Goal: Task Accomplishment & Management: Complete application form

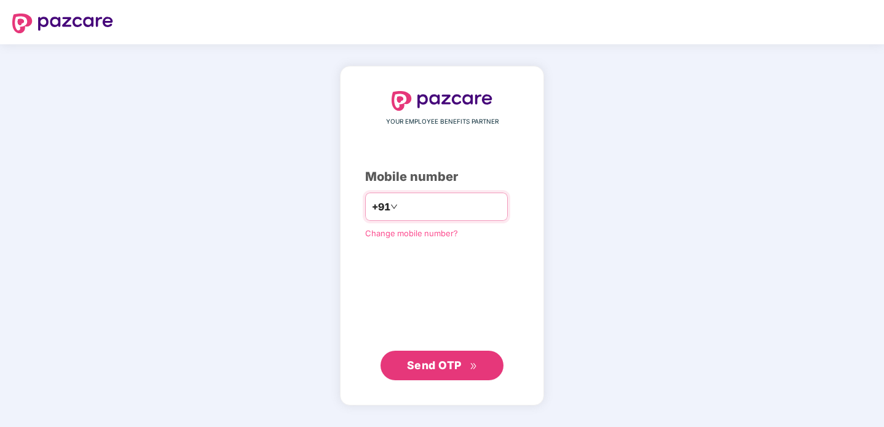
click at [438, 205] on input "number" at bounding box center [450, 207] width 101 height 20
type input "**********"
click at [456, 354] on button "Send OTP" at bounding box center [441, 365] width 123 height 30
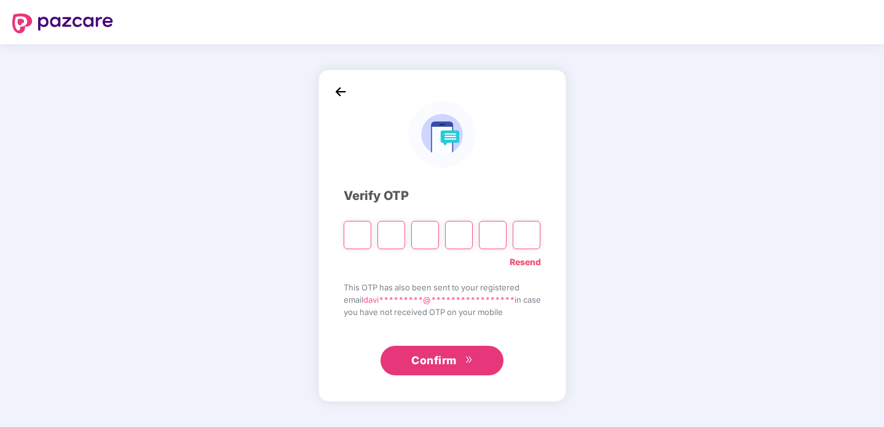
type input "*"
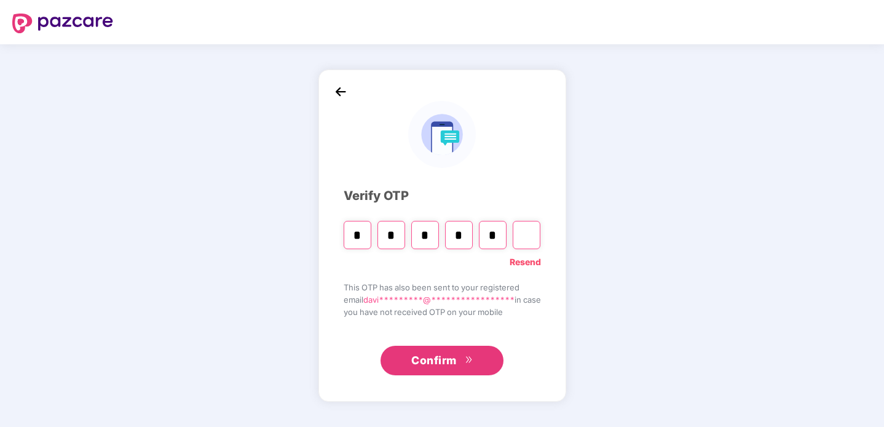
type input "*"
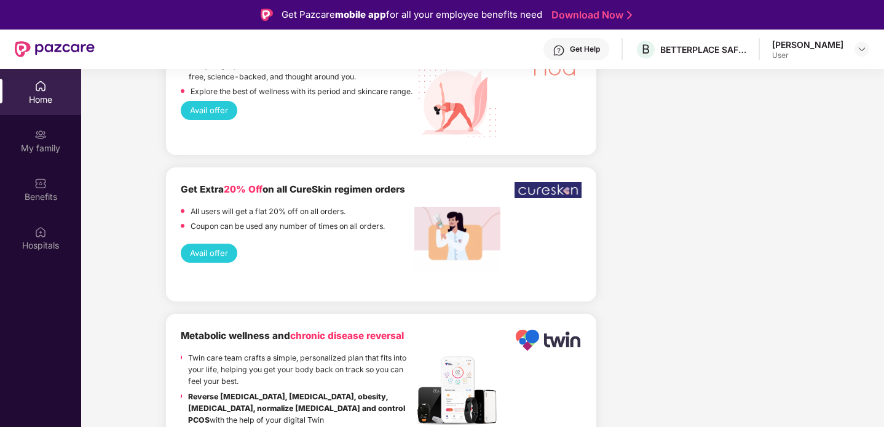
scroll to position [1667, 0]
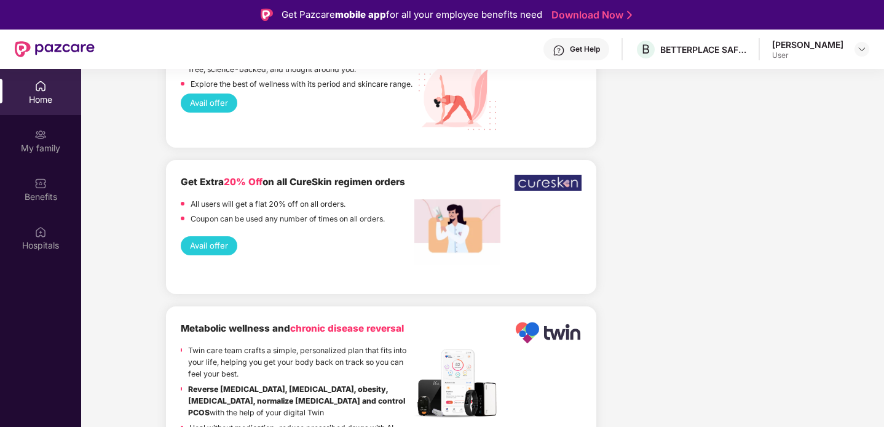
click at [123, 161] on div "Welcome back, [PERSON_NAME]! Enjoy your benefits! Closing [DATE] Start verifica…" at bounding box center [482, 41] width 813 height 3258
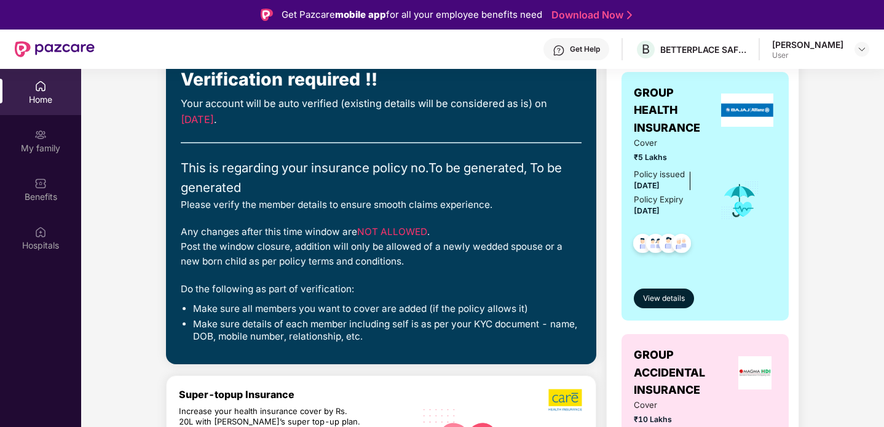
scroll to position [0, 0]
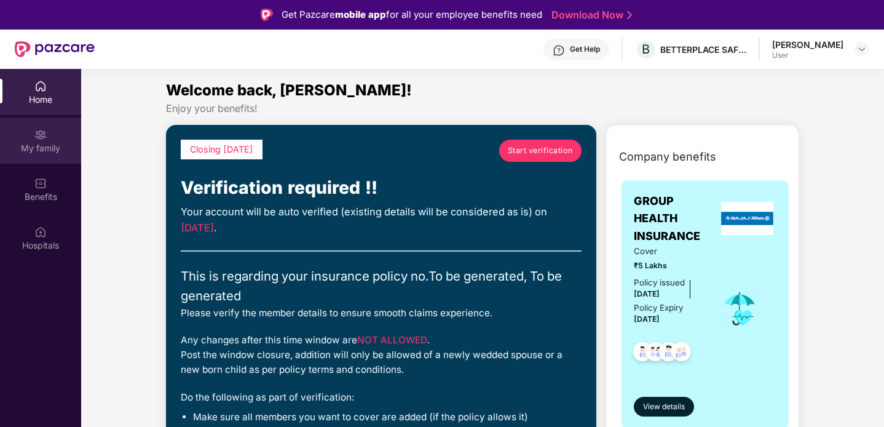
click at [47, 154] on div "My family" at bounding box center [40, 140] width 81 height 46
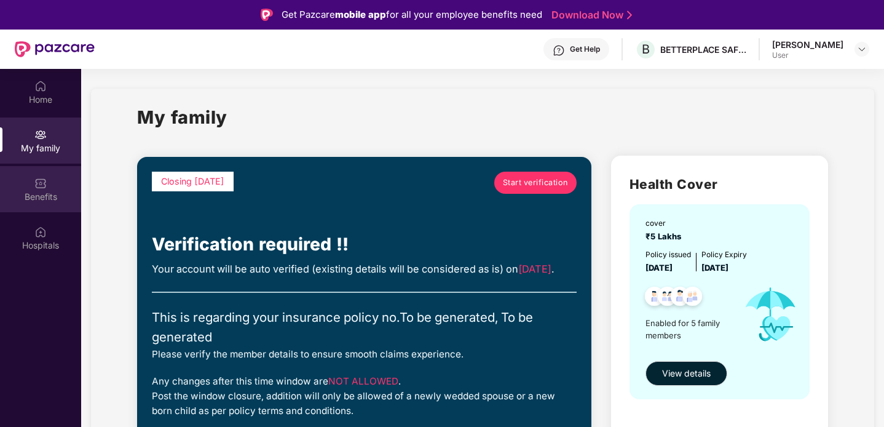
click at [31, 194] on div "Benefits" at bounding box center [40, 197] width 81 height 12
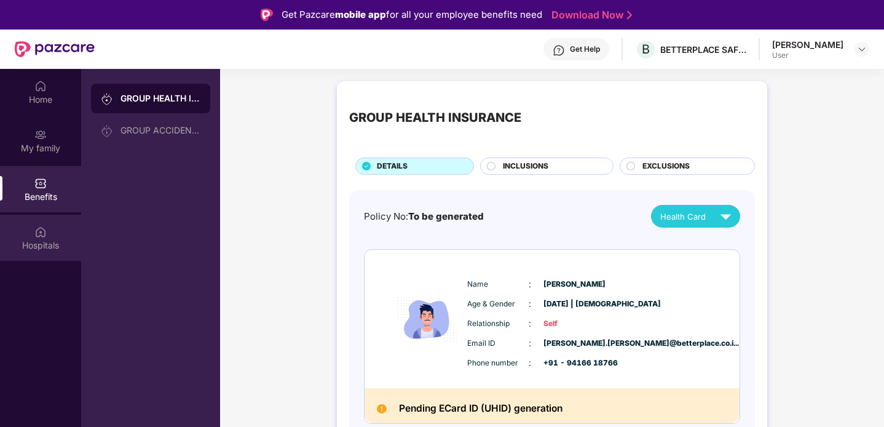
click at [22, 239] on div "Hospitals" at bounding box center [40, 245] width 81 height 12
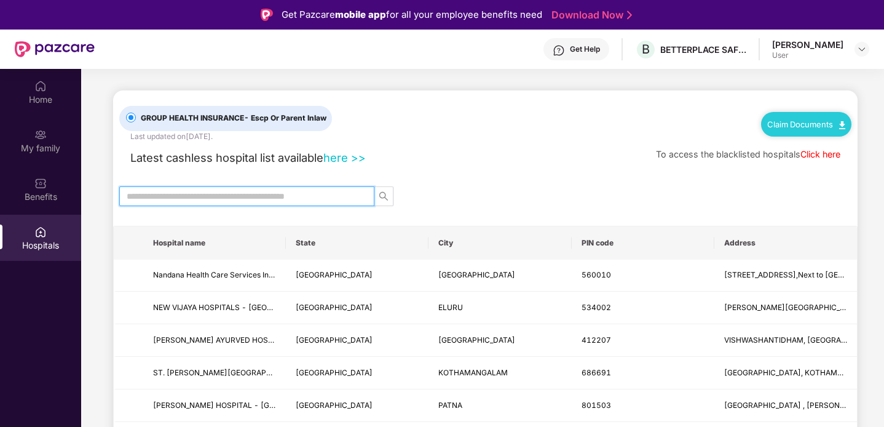
click at [164, 195] on input "text" at bounding box center [242, 196] width 230 height 14
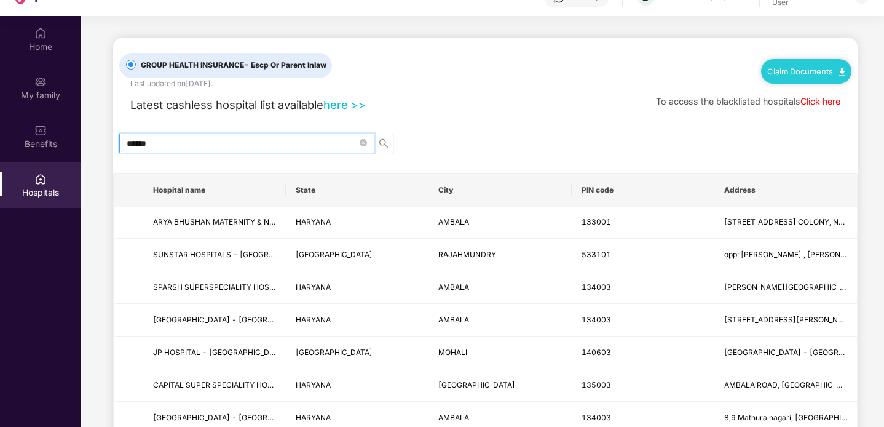
click at [184, 138] on input "******" at bounding box center [242, 143] width 230 height 14
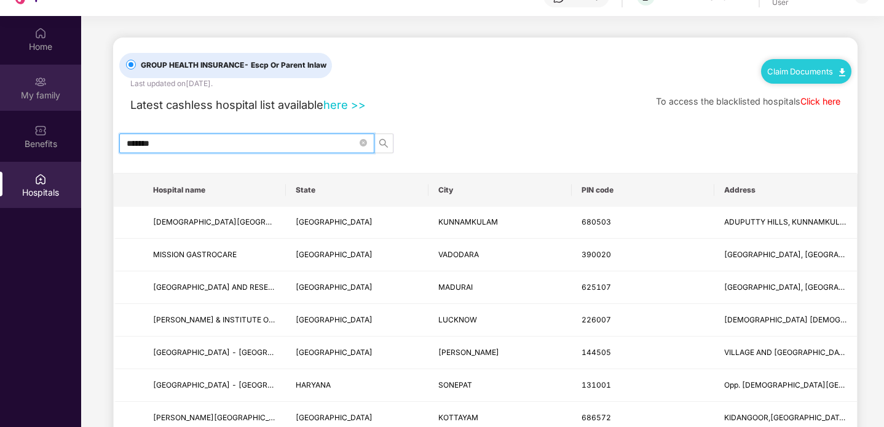
type input "*******"
click at [55, 92] on div "My family" at bounding box center [40, 95] width 81 height 12
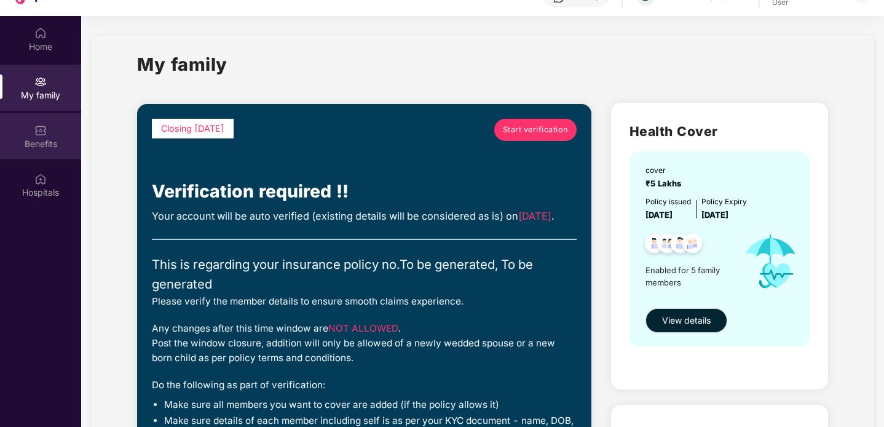
click at [52, 133] on div "Benefits" at bounding box center [40, 136] width 81 height 46
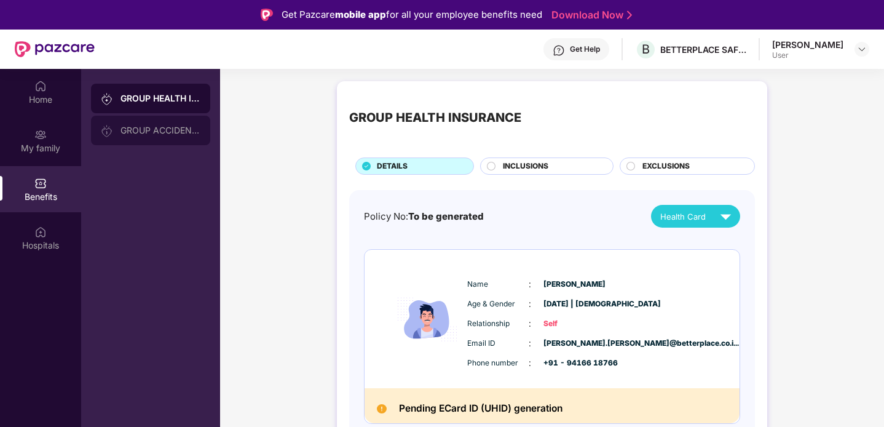
click at [154, 132] on div "GROUP ACCIDENTAL INSURANCE" at bounding box center [160, 130] width 80 height 10
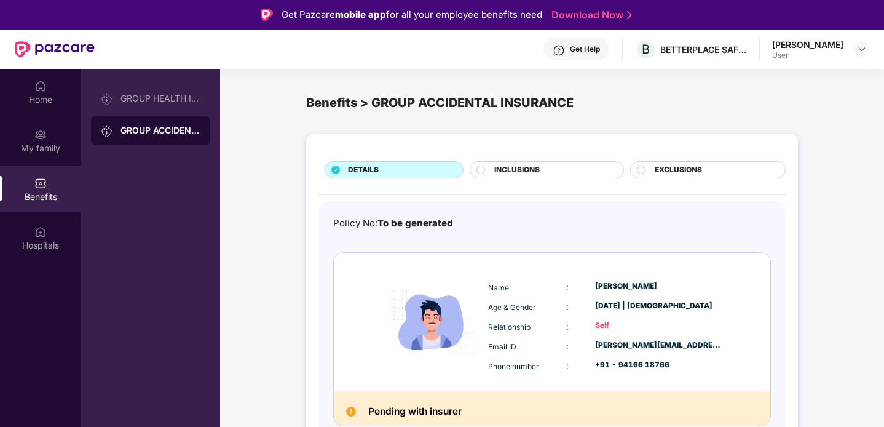
click at [511, 174] on span "INCLUSIONS" at bounding box center [516, 170] width 45 height 12
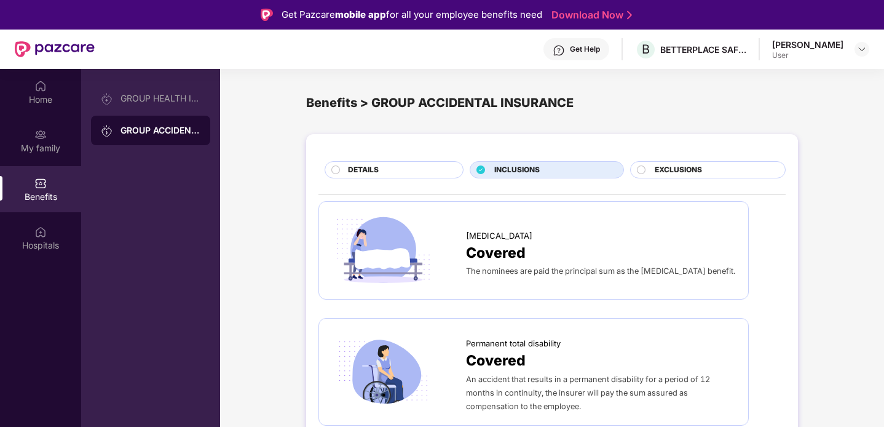
click at [674, 170] on span "EXCLUSIONS" at bounding box center [678, 170] width 47 height 12
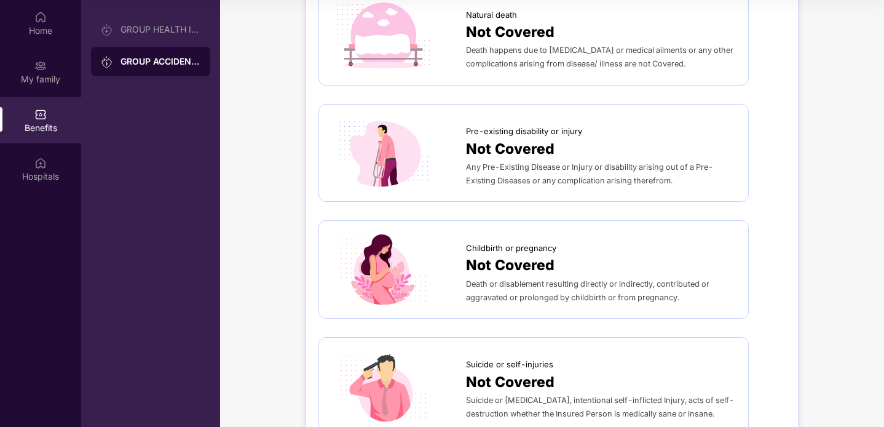
scroll to position [132, 0]
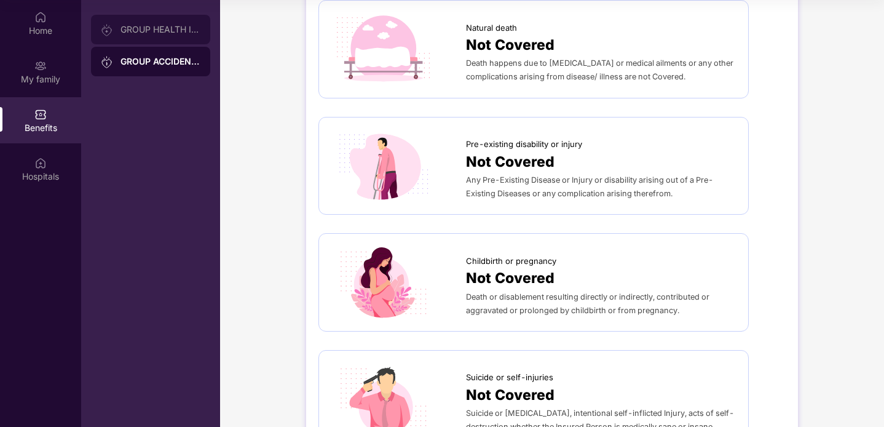
click at [180, 36] on div "GROUP HEALTH INSURANCE" at bounding box center [150, 30] width 119 height 30
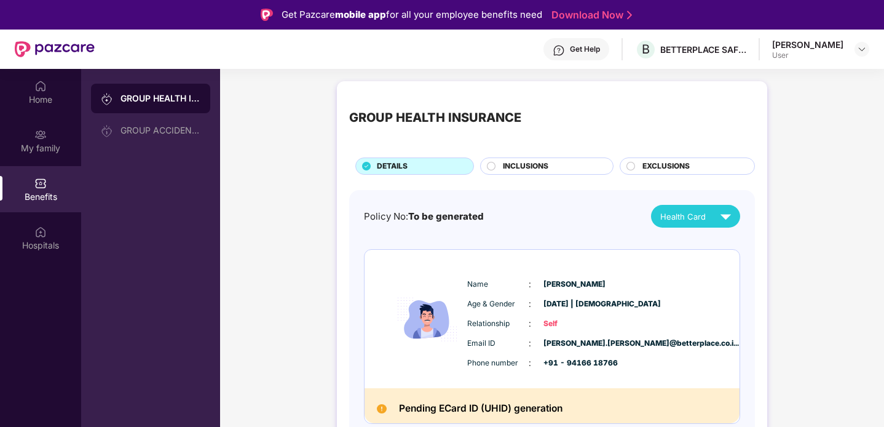
click at [560, 162] on div "INCLUSIONS" at bounding box center [552, 167] width 110 height 14
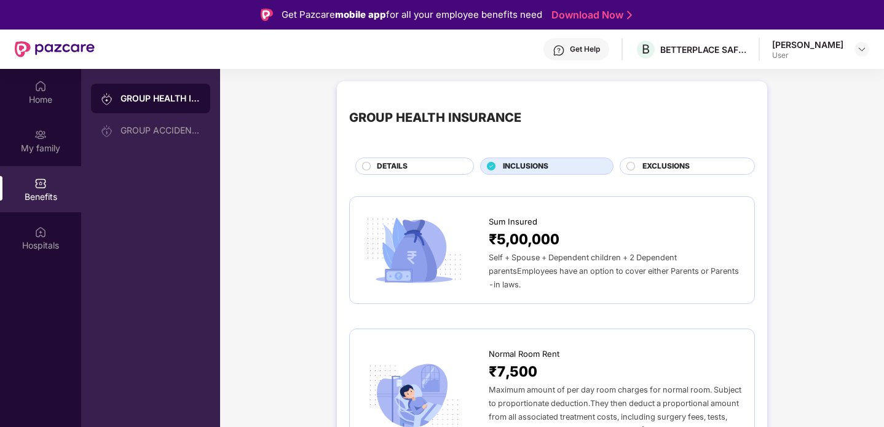
click at [660, 173] on div "EXCLUSIONS" at bounding box center [692, 167] width 112 height 14
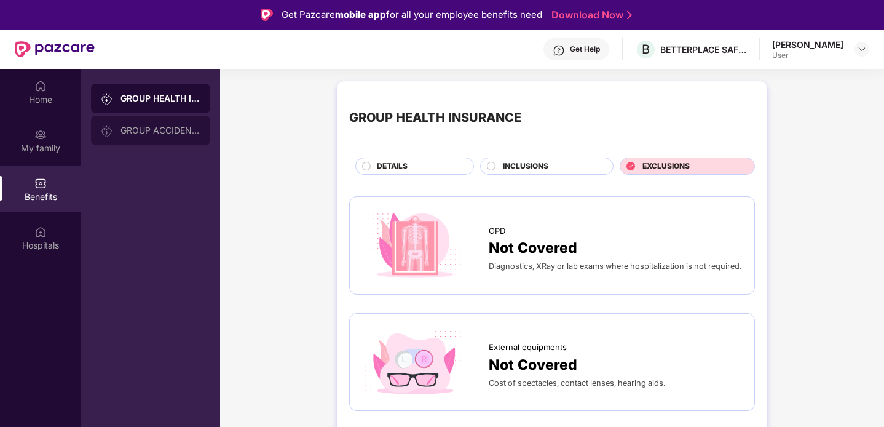
click at [139, 133] on div "GROUP ACCIDENTAL INSURANCE" at bounding box center [160, 130] width 80 height 10
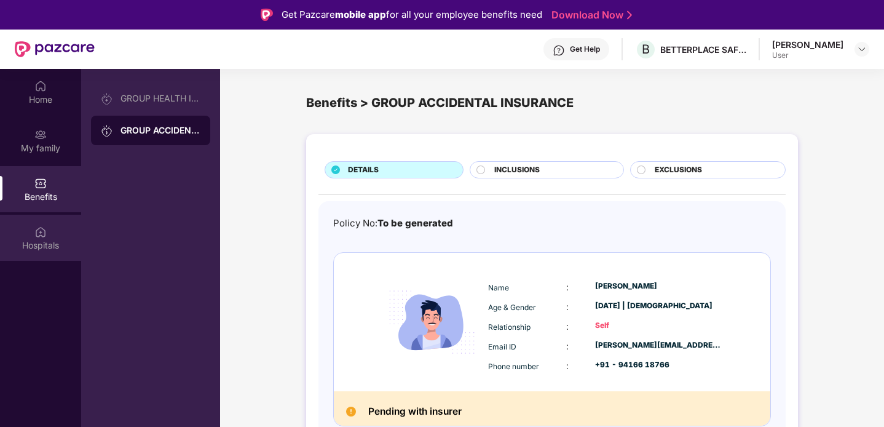
click at [45, 229] on img at bounding box center [40, 232] width 12 height 12
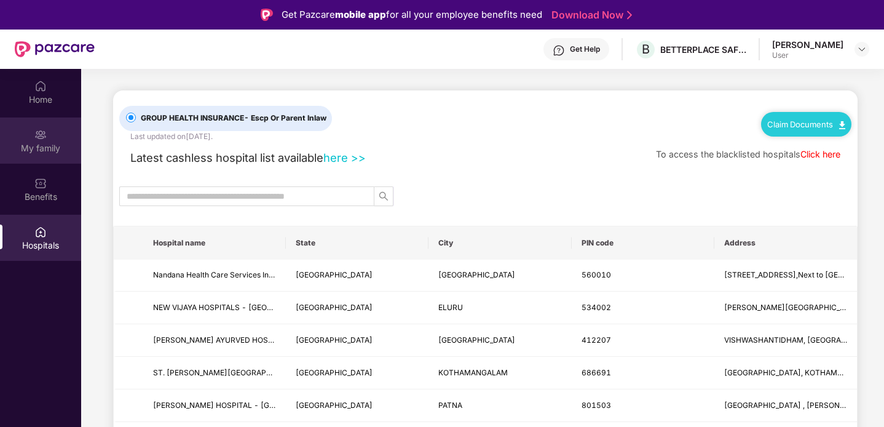
click at [17, 159] on div "My family" at bounding box center [40, 140] width 81 height 46
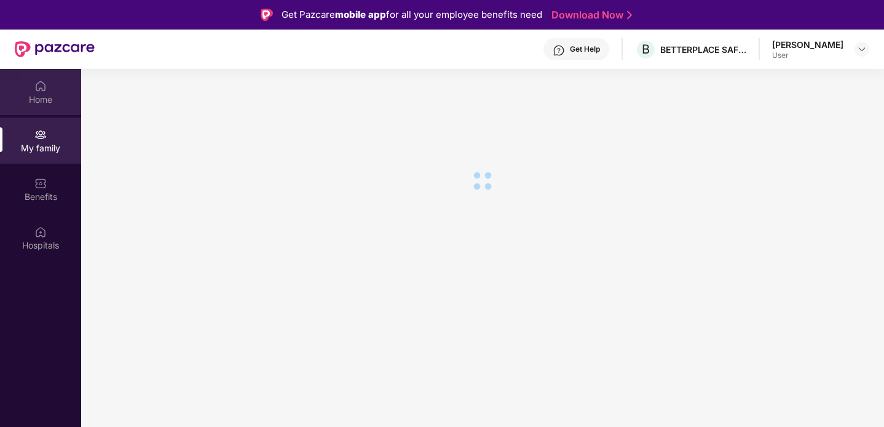
click at [43, 95] on div "Home" at bounding box center [40, 99] width 81 height 12
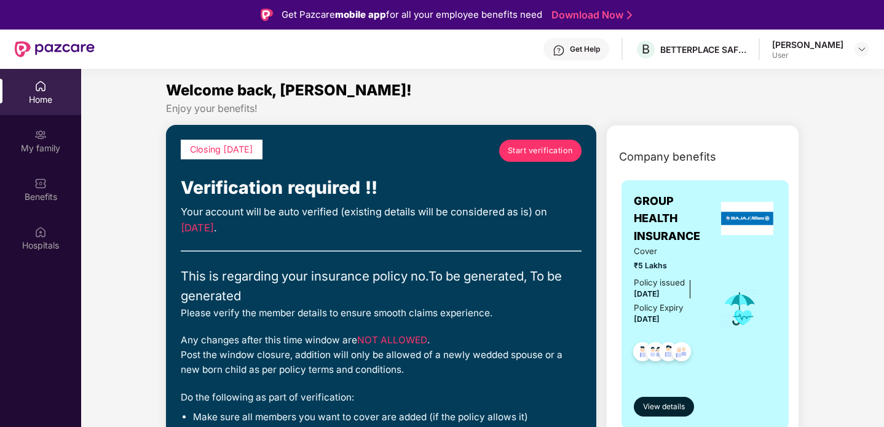
click at [518, 156] on span "Start verification" at bounding box center [540, 150] width 65 height 12
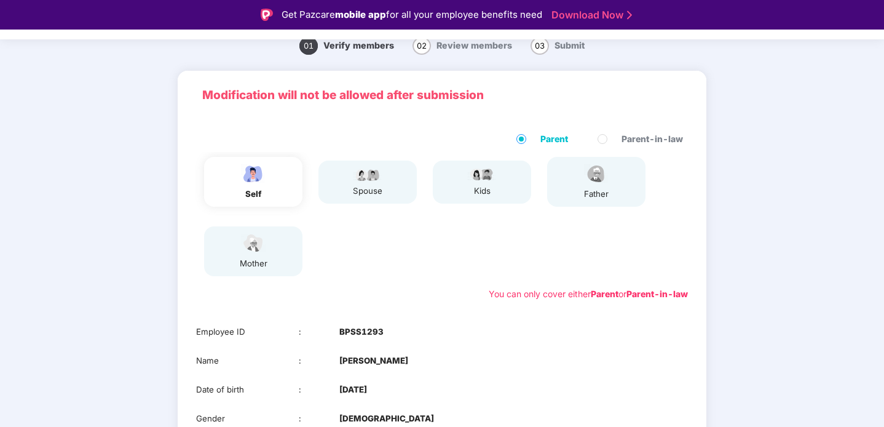
scroll to position [70, 0]
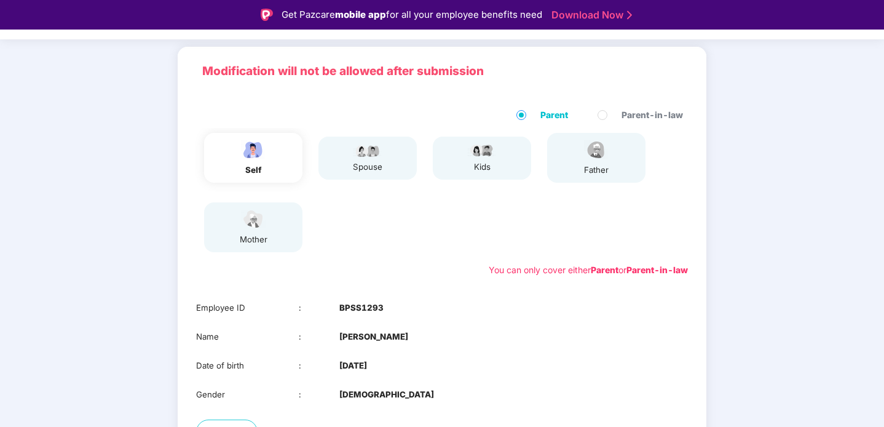
click at [392, 168] on div "spouse" at bounding box center [367, 157] width 98 height 43
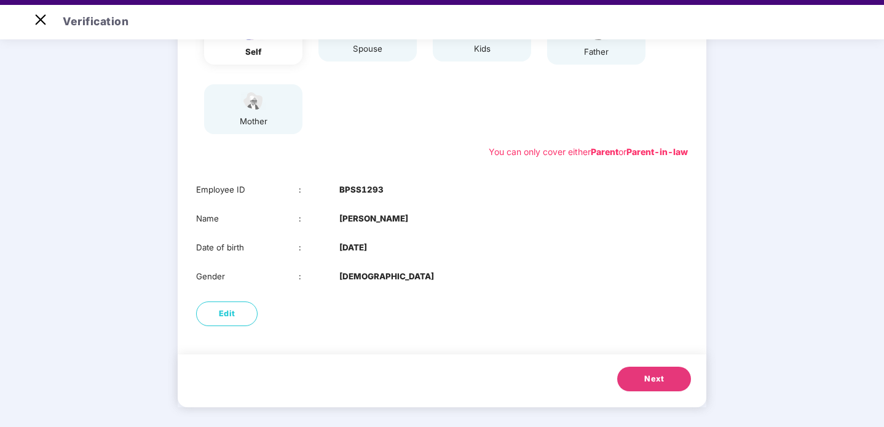
scroll to position [26, 0]
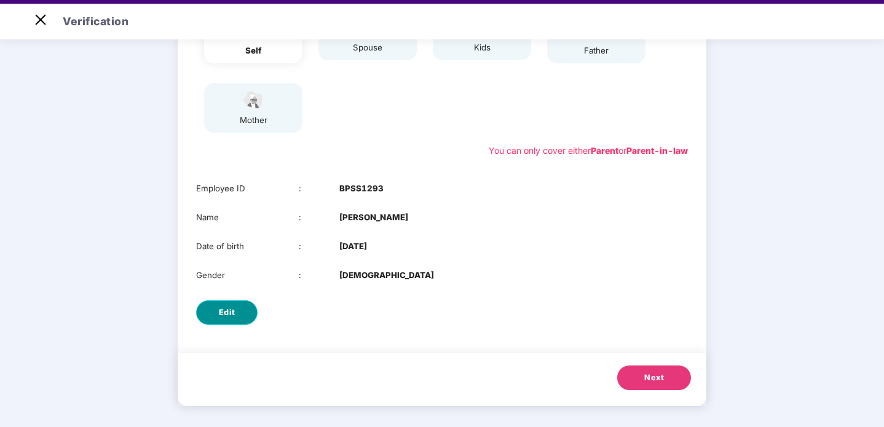
click at [240, 314] on button "Edit" at bounding box center [226, 312] width 61 height 25
select select "****"
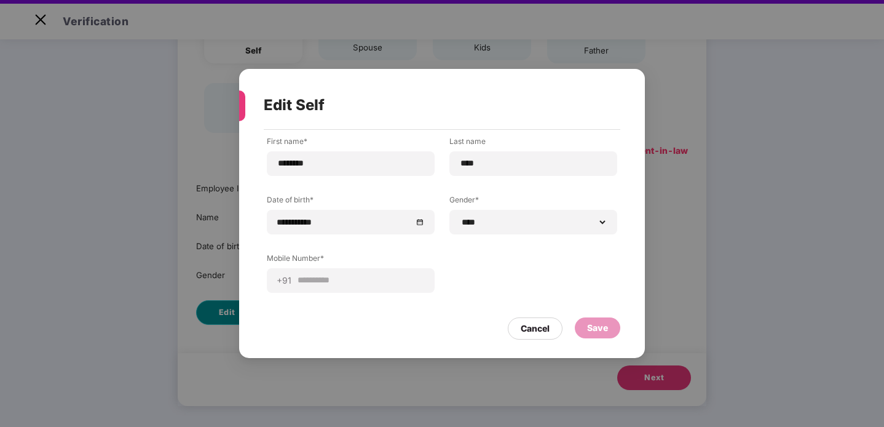
scroll to position [0, 0]
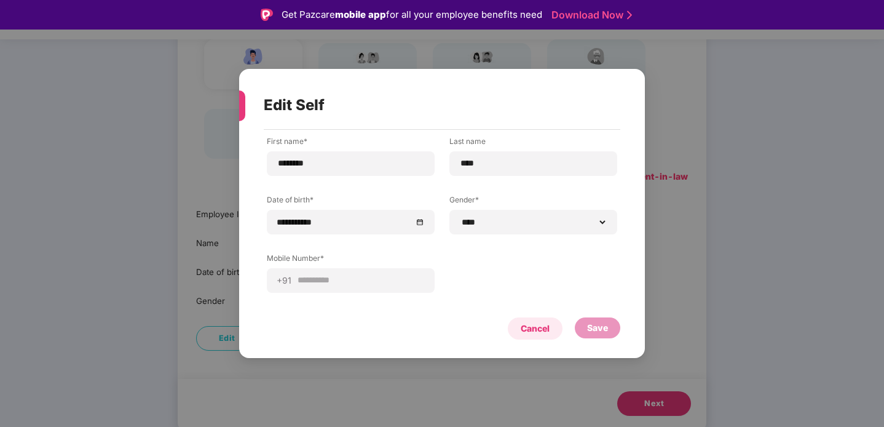
click at [543, 327] on div "Cancel" at bounding box center [535, 328] width 29 height 14
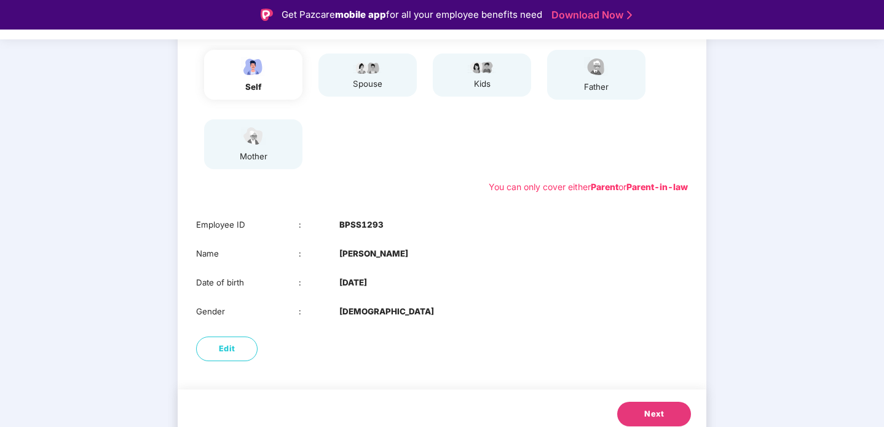
scroll to position [163, 0]
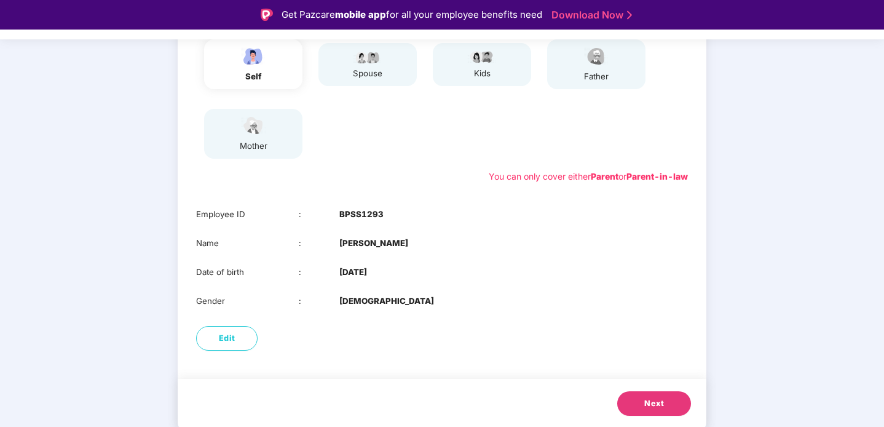
click at [650, 409] on button "Next" at bounding box center [654, 403] width 74 height 25
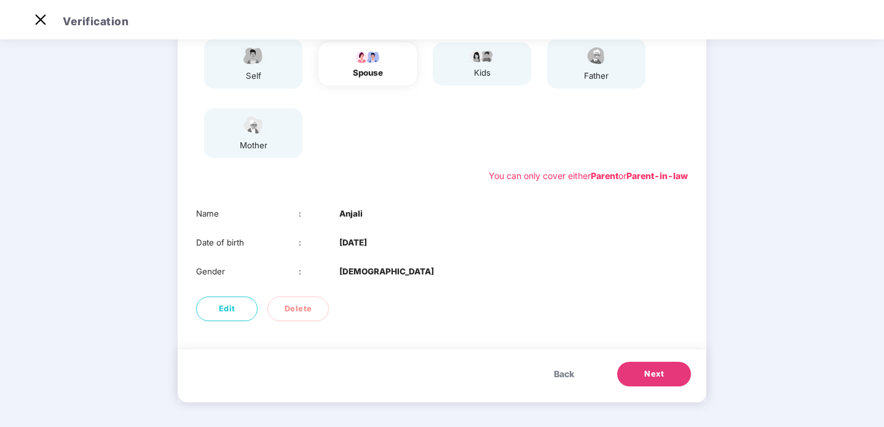
scroll to position [120, 0]
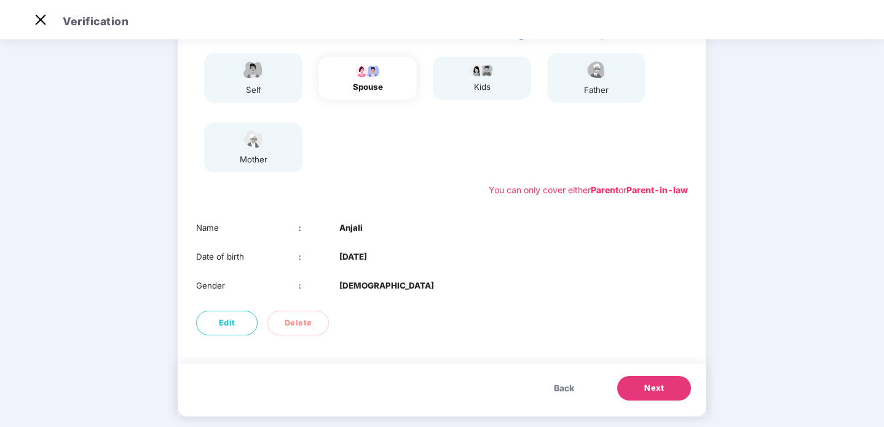
click at [648, 386] on span "Next" at bounding box center [654, 388] width 20 height 12
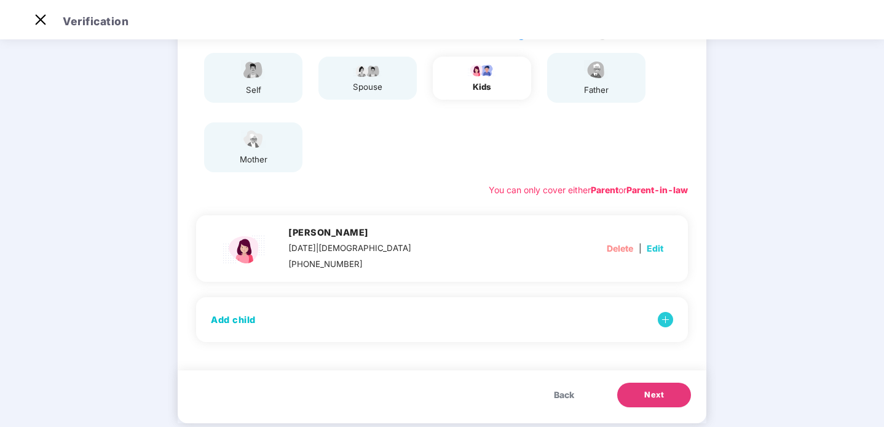
click at [220, 319] on h4 "Add child" at bounding box center [233, 319] width 45 height 12
click at [660, 321] on img at bounding box center [665, 319] width 15 height 15
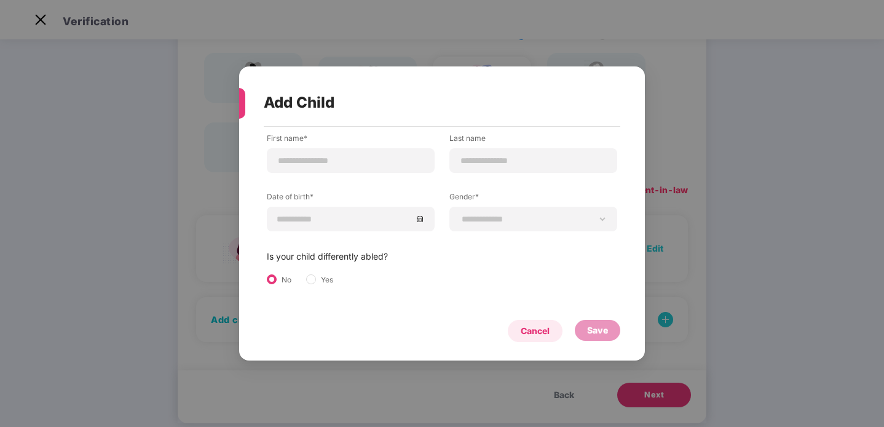
click at [542, 329] on div "Cancel" at bounding box center [535, 331] width 29 height 14
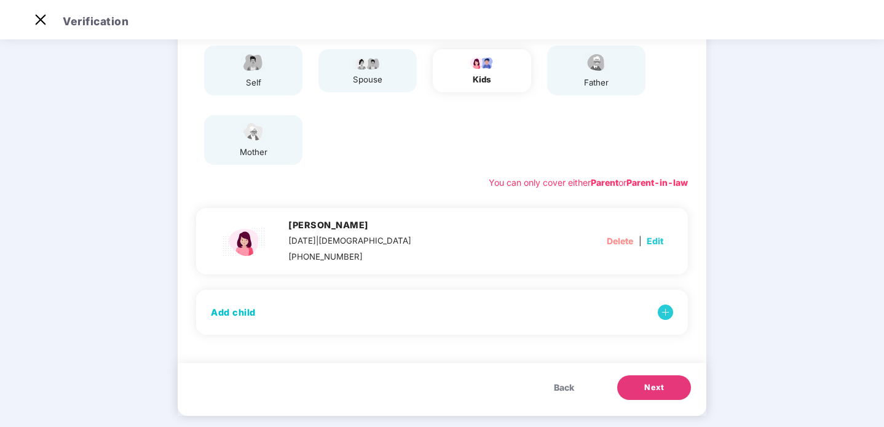
scroll to position [141, 0]
